Goal: Information Seeking & Learning: Learn about a topic

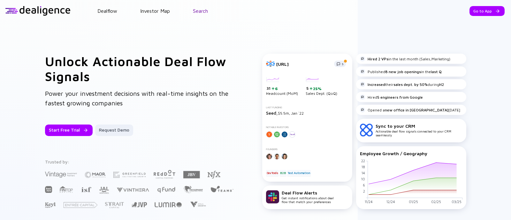
click at [197, 11] on link "Search" at bounding box center [200, 11] width 15 height 6
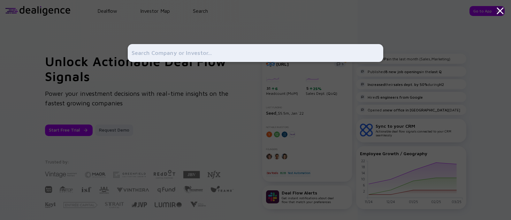
type input "k"
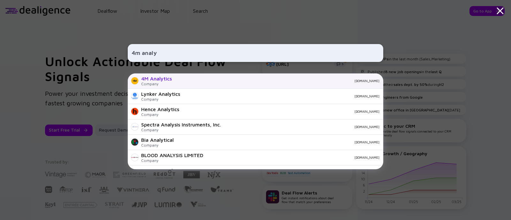
type input "4m analy"
click at [173, 80] on div "4M Analytics Company [DOMAIN_NAME]" at bounding box center [256, 80] width 256 height 15
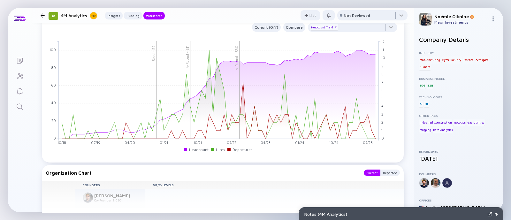
scroll to position [602, 0]
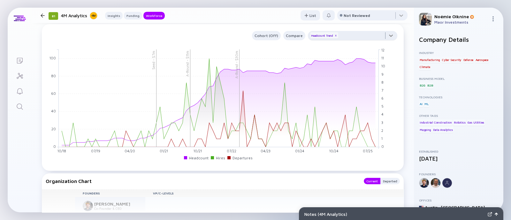
click at [354, 33] on div at bounding box center [352, 37] width 89 height 13
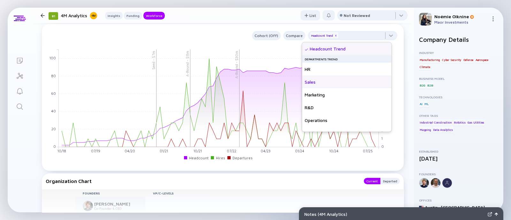
click at [317, 82] on div "Sales" at bounding box center [346, 82] width 89 height 13
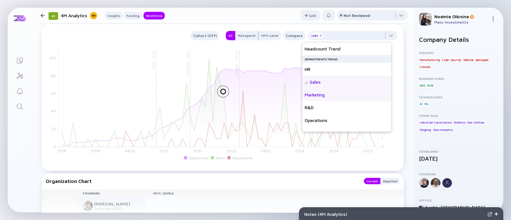
click at [315, 95] on div "Marketing" at bounding box center [346, 94] width 89 height 13
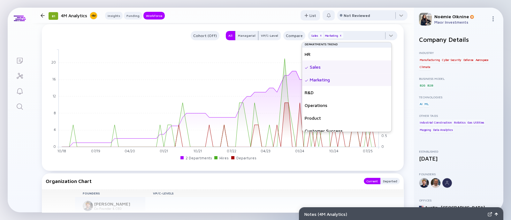
scroll to position [46, 0]
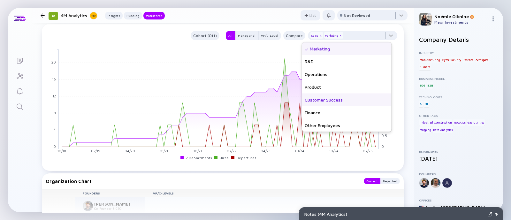
click at [341, 96] on div "Customer Success" at bounding box center [346, 100] width 89 height 13
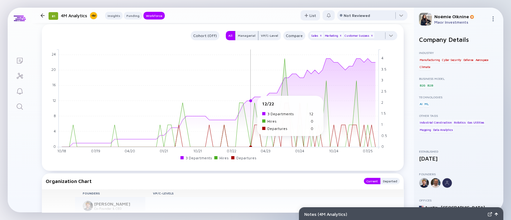
click at [252, 100] on rect at bounding box center [219, 98] width 320 height 98
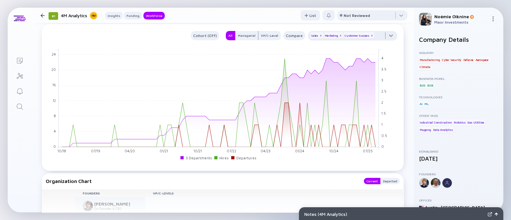
click at [385, 37] on div at bounding box center [352, 37] width 89 height 13
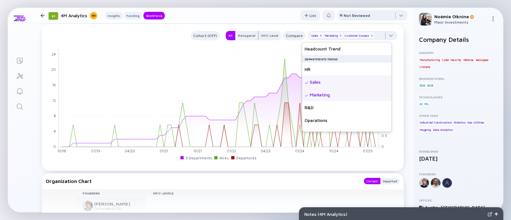
click at [320, 83] on div "Sales" at bounding box center [346, 82] width 89 height 13
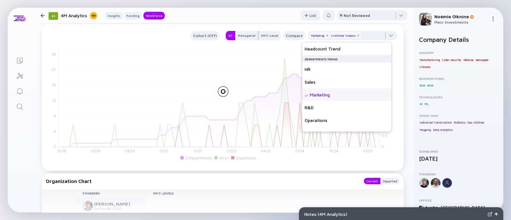
click at [321, 94] on div "Marketing" at bounding box center [346, 94] width 89 height 13
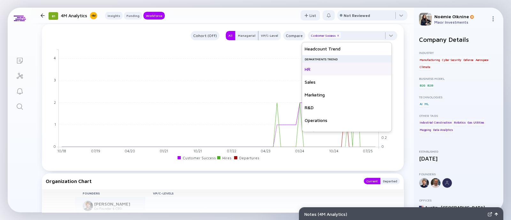
click at [319, 69] on div "HR" at bounding box center [346, 69] width 89 height 13
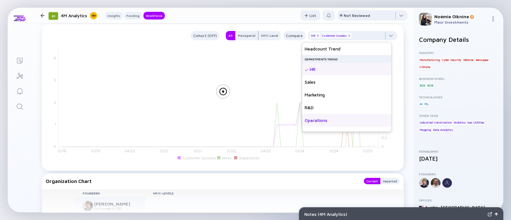
click at [326, 116] on div "Operations" at bounding box center [346, 120] width 89 height 13
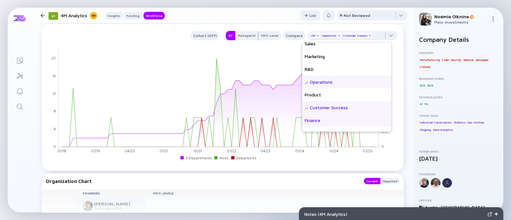
scroll to position [40, 0]
click at [310, 119] on div "Finance" at bounding box center [346, 118] width 89 height 13
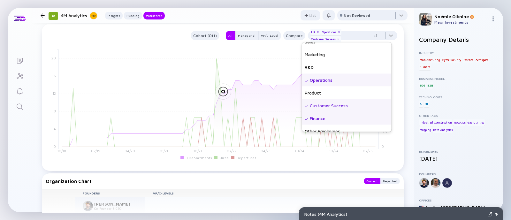
click at [320, 105] on div "Customer Success" at bounding box center [346, 105] width 89 height 13
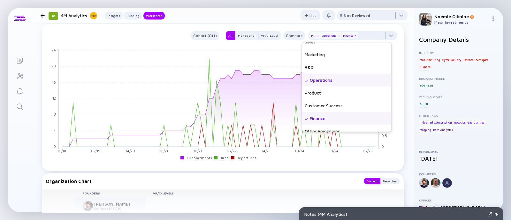
scroll to position [46, 0]
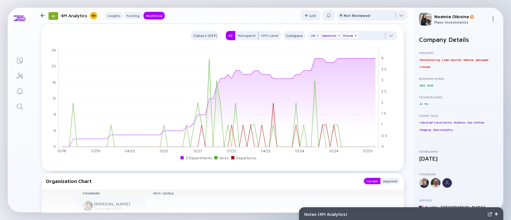
click at [260, 166] on div "Cohort (Off) All Managerial VP/C-Level Compare HR x Operations x Finance x 10/1…" at bounding box center [223, 97] width 362 height 147
click at [363, 37] on div at bounding box center [352, 37] width 89 height 13
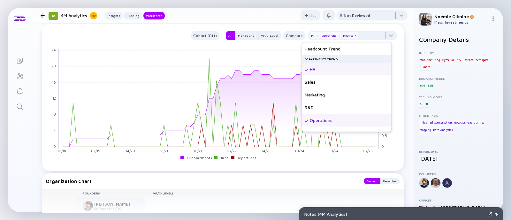
click at [319, 122] on div "Operations" at bounding box center [346, 120] width 89 height 13
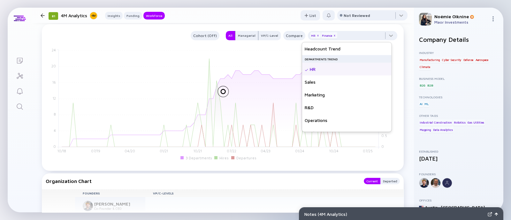
click at [318, 69] on div "HR" at bounding box center [346, 69] width 89 height 13
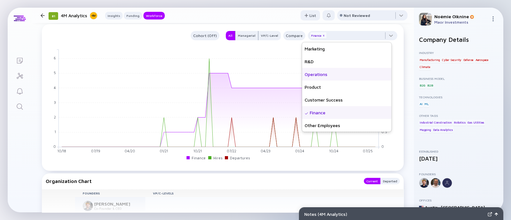
click at [334, 112] on div "Finance" at bounding box center [346, 112] width 89 height 13
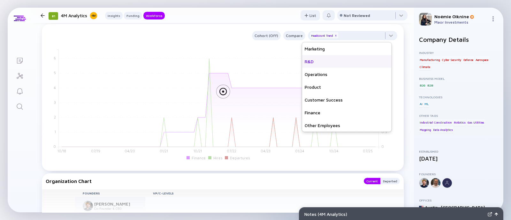
click at [334, 60] on div "R&D" at bounding box center [346, 61] width 89 height 13
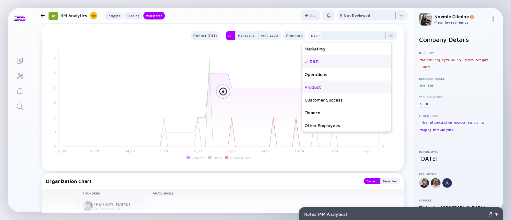
click at [341, 88] on div "Product" at bounding box center [346, 87] width 89 height 13
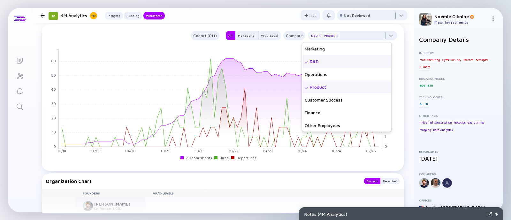
click at [254, 176] on div "Organization Chart Current Departed Founders VP/C-Levels Operations [PERSON_NAM…" at bounding box center [223, 201] width 362 height 57
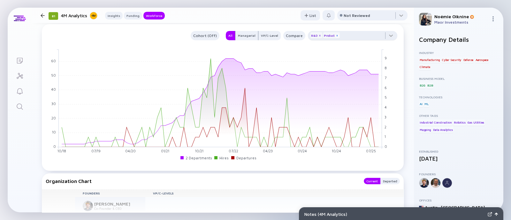
click at [335, 36] on div "x" at bounding box center [337, 36] width 4 height 4
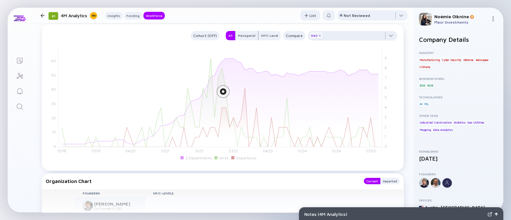
click at [310, 36] on div "R&D x" at bounding box center [316, 35] width 12 height 6
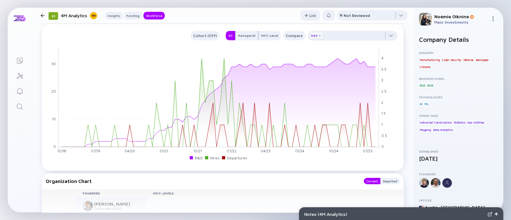
click at [318, 35] on div "x" at bounding box center [320, 36] width 4 height 4
click at [333, 34] on div at bounding box center [352, 37] width 89 height 13
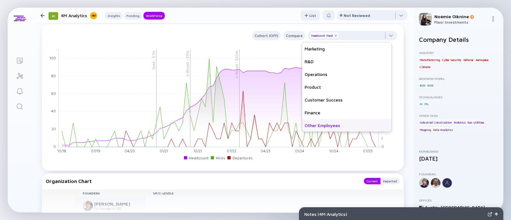
click at [322, 125] on div "Other Employees" at bounding box center [346, 125] width 89 height 13
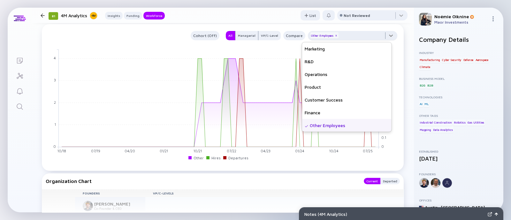
click at [355, 35] on div at bounding box center [352, 37] width 89 height 13
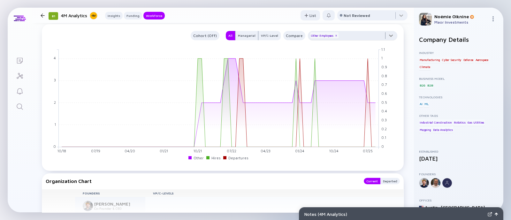
click at [355, 35] on div at bounding box center [352, 37] width 89 height 13
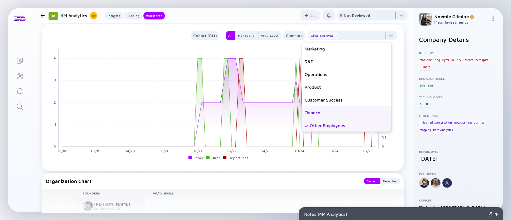
click at [321, 118] on div "Finance" at bounding box center [346, 112] width 89 height 13
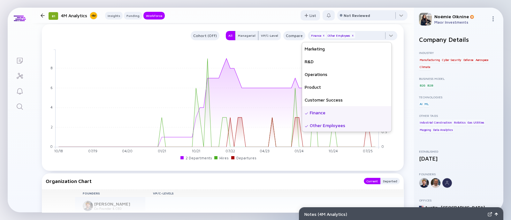
click at [316, 123] on div "Other Employees" at bounding box center [346, 125] width 89 height 13
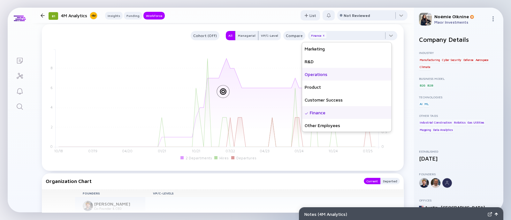
click at [333, 77] on div "Operations" at bounding box center [346, 74] width 89 height 13
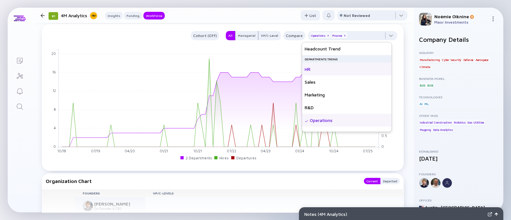
click at [313, 73] on div "HR" at bounding box center [346, 69] width 89 height 13
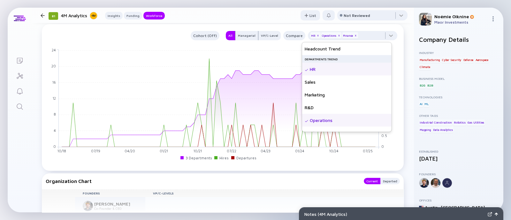
click at [330, 119] on div "Operations" at bounding box center [346, 120] width 89 height 13
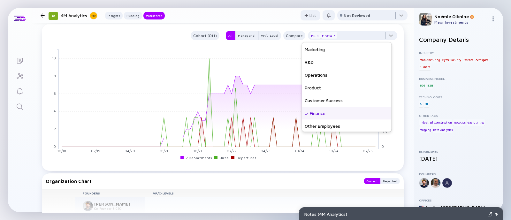
scroll to position [46, 0]
click at [326, 128] on div "Other Employees" at bounding box center [346, 125] width 89 height 13
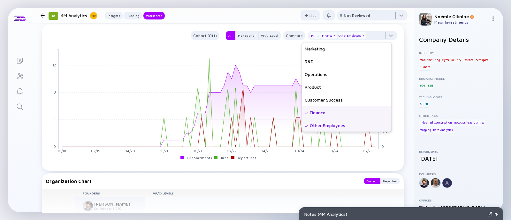
click at [277, 162] on icon "10/18 11/18 12/18 01/19 02/19 03/19 04/19 05/19 06/19 07/19 08/19 09/19 10/19 1…" at bounding box center [219, 105] width 346 height 115
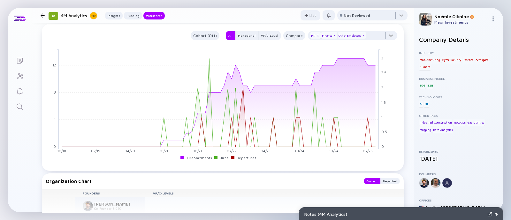
drag, startPoint x: 358, startPoint y: 35, endPoint x: 343, endPoint y: 41, distance: 16.0
click at [362, 35] on div "x" at bounding box center [364, 36] width 4 height 4
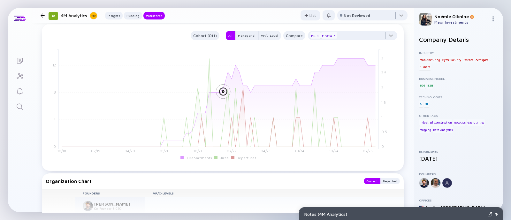
click at [329, 38] on div "Finance x" at bounding box center [329, 35] width 16 height 6
click at [316, 36] on div "x" at bounding box center [318, 36] width 4 height 4
click at [311, 36] on div "Finance x" at bounding box center [318, 35] width 16 height 6
click at [322, 37] on div "x" at bounding box center [324, 36] width 4 height 4
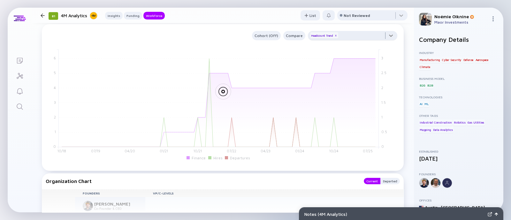
click at [346, 39] on div at bounding box center [352, 37] width 89 height 13
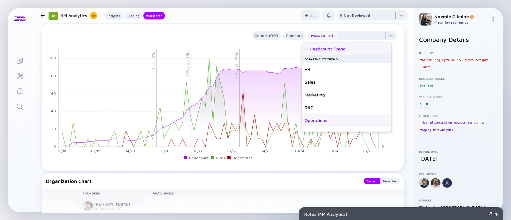
click at [319, 120] on div "Operations" at bounding box center [346, 120] width 89 height 13
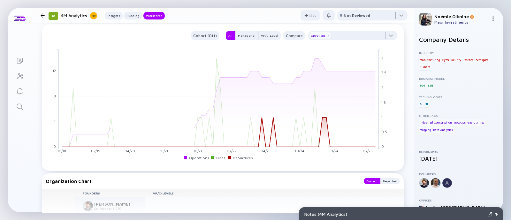
click at [237, 157] on rect at bounding box center [240, 158] width 24 height 6
